Goal: Transaction & Acquisition: Purchase product/service

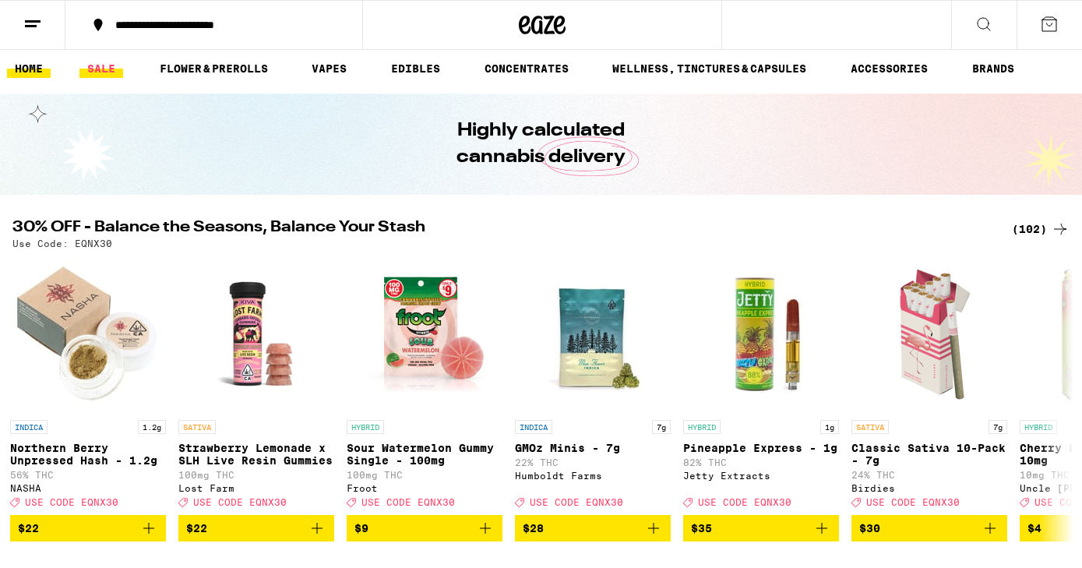
click at [108, 69] on link "SALE" at bounding box center [101, 68] width 44 height 19
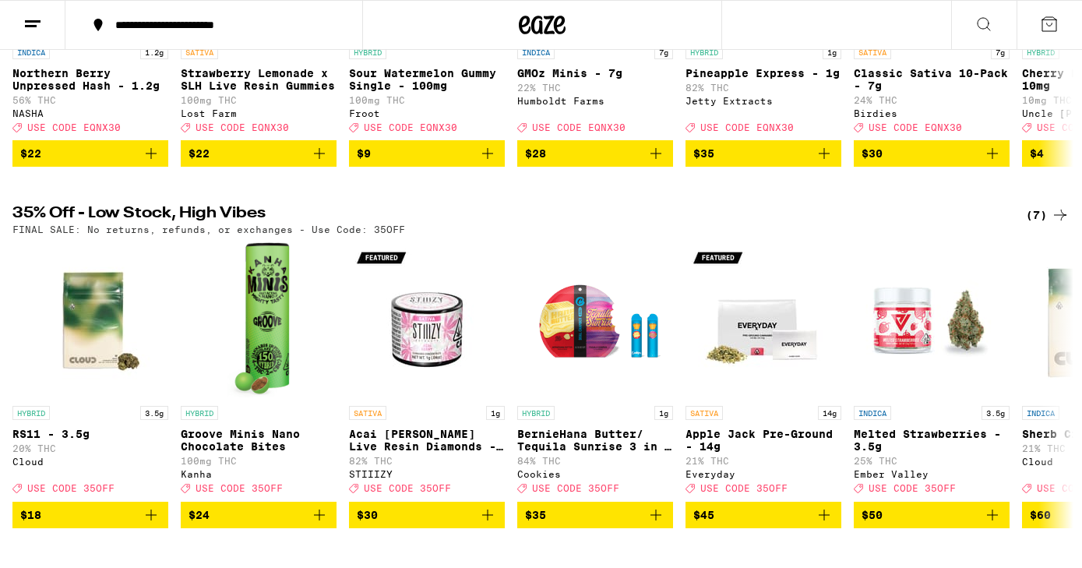
scroll to position [370, 0]
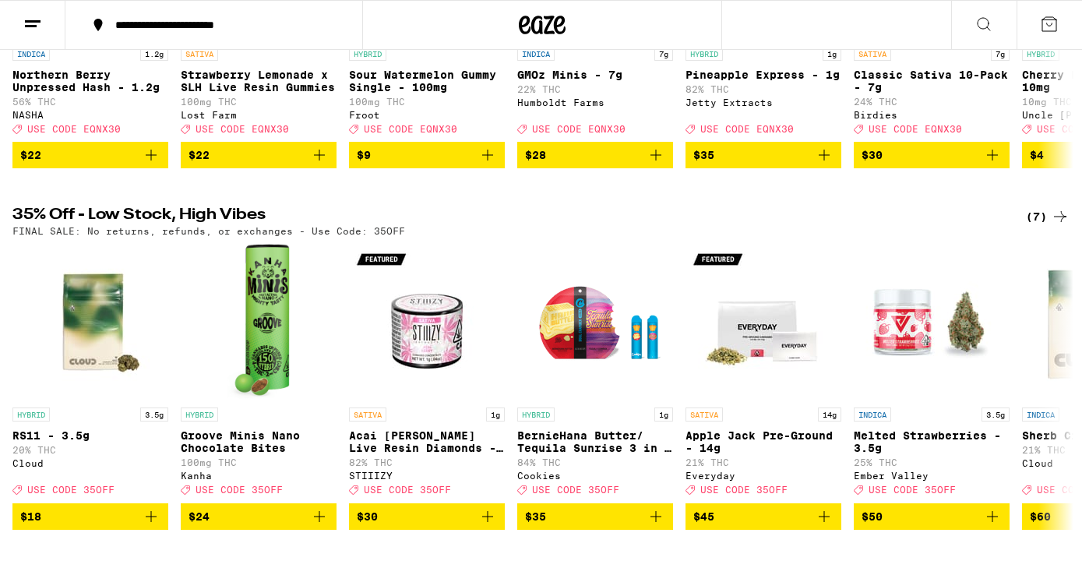
click at [1040, 226] on div "(7)" at bounding box center [1048, 216] width 44 height 19
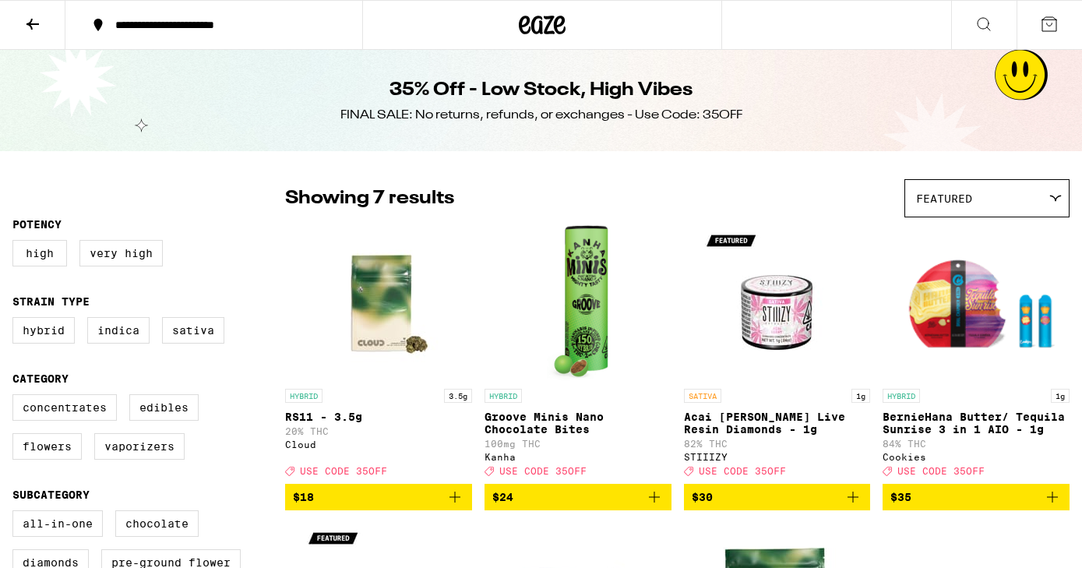
click at [27, 22] on icon at bounding box center [32, 24] width 19 height 19
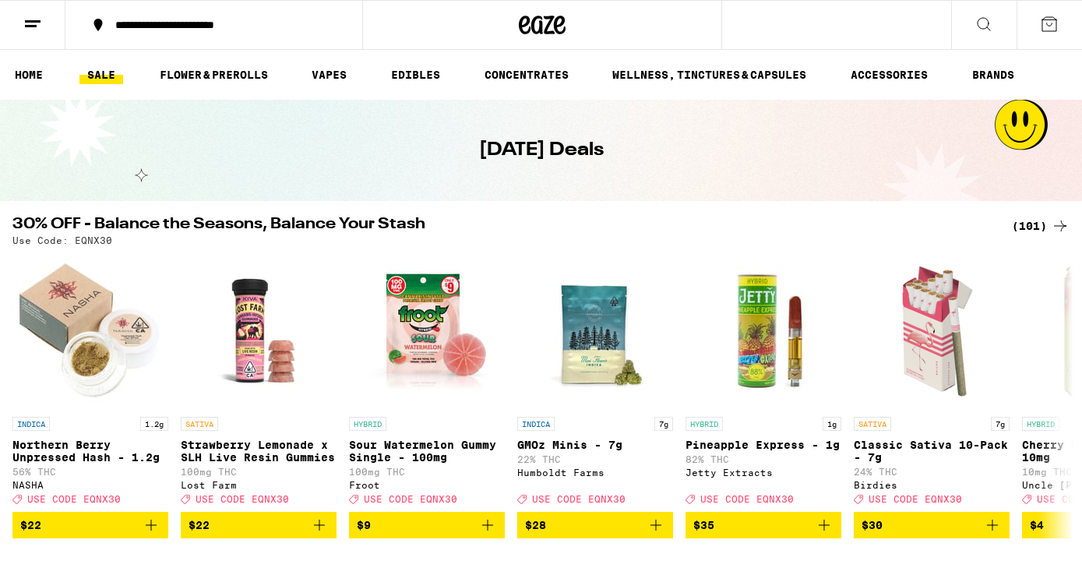
click at [104, 72] on link "SALE" at bounding box center [101, 74] width 44 height 19
click at [1034, 224] on div "(101)" at bounding box center [1041, 226] width 58 height 19
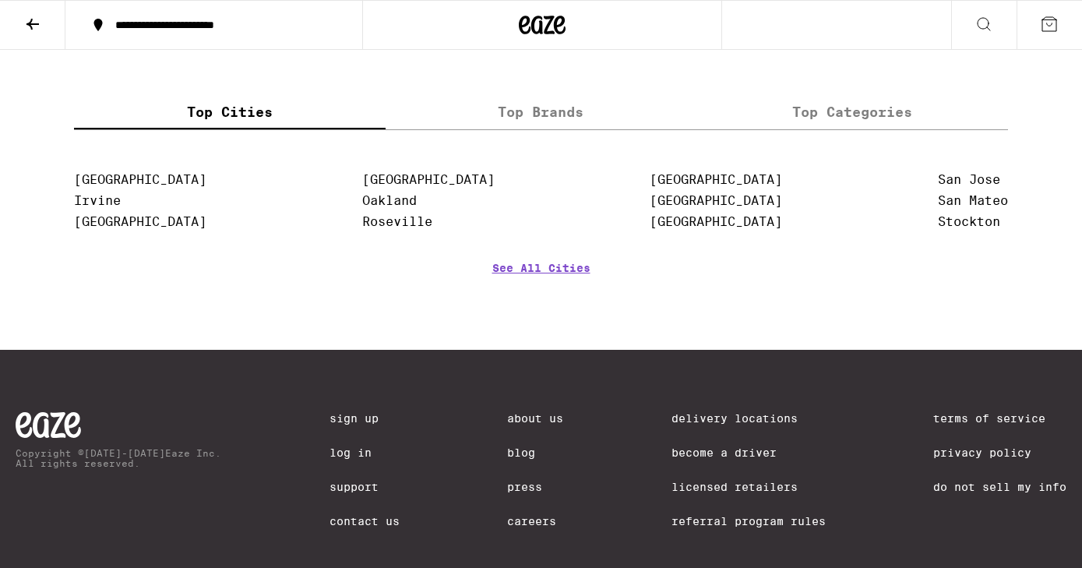
scroll to position [6865, 0]
